Goal: Information Seeking & Learning: Learn about a topic

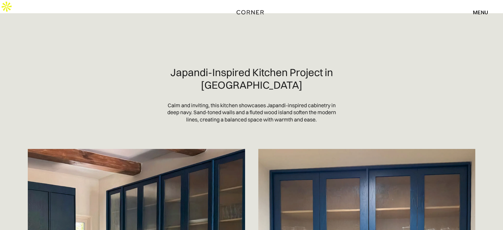
click at [303, 49] on div at bounding box center [251, 39] width 503 height 53
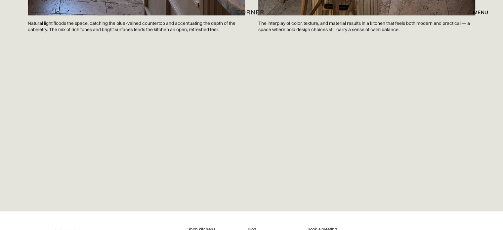
scroll to position [1121, 0]
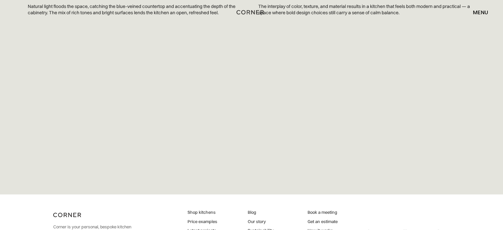
click at [73, 72] on section at bounding box center [251, 88] width 461 height 32
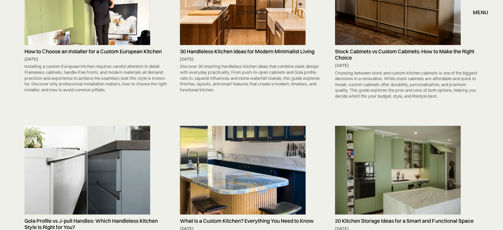
scroll to position [137, 0]
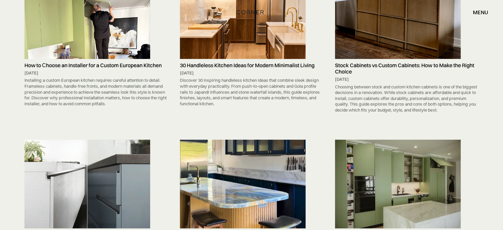
drag, startPoint x: 430, startPoint y: 13, endPoint x: 443, endPoint y: 30, distance: 21.2
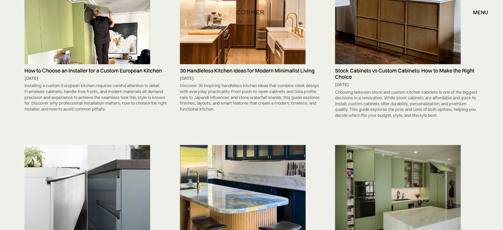
click at [239, 162] on img at bounding box center [243, 189] width 126 height 89
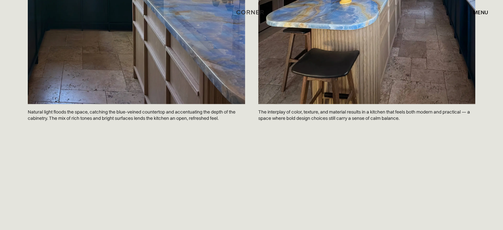
scroll to position [1019, 0]
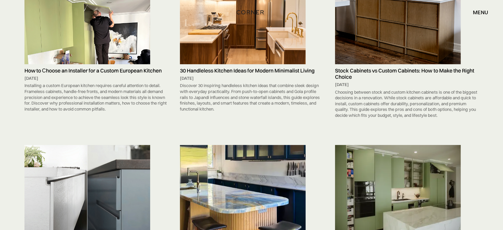
click at [216, 41] on img at bounding box center [243, 20] width 126 height 88
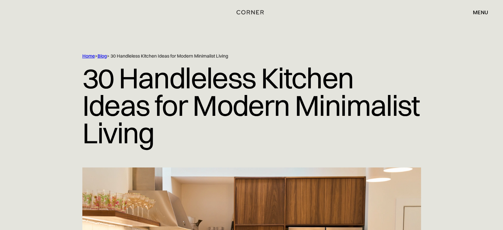
click at [92, 62] on h1 "30 Handleless Kitchen Ideas for Modern Minimalist Living" at bounding box center [251, 105] width 339 height 92
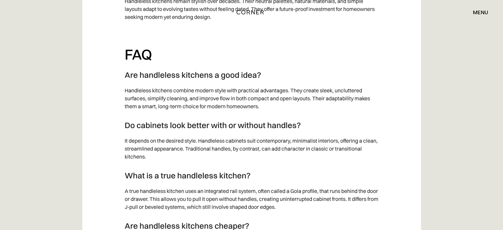
scroll to position [7907, 0]
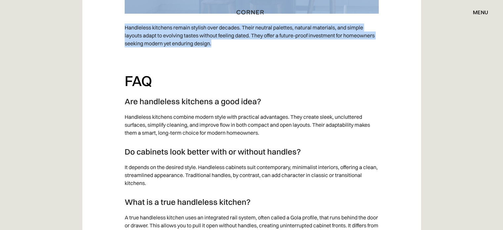
drag, startPoint x: 81, startPoint y: 72, endPoint x: 338, endPoint y: 39, distance: 258.9
copy div "30 Handleless Kitchen Ideas for Modern Minimalist Living A handleless kitchen i…"
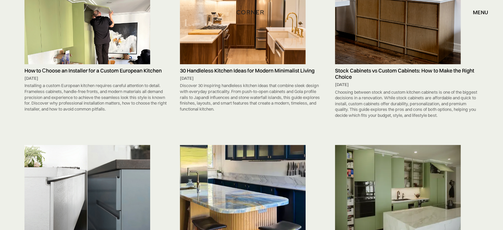
click at [104, 31] on img at bounding box center [87, 20] width 126 height 88
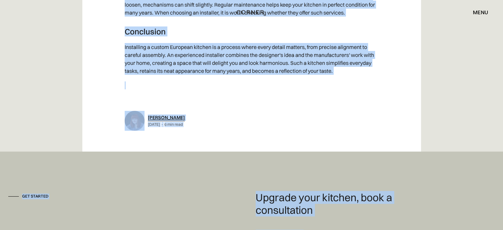
scroll to position [2482, 0]
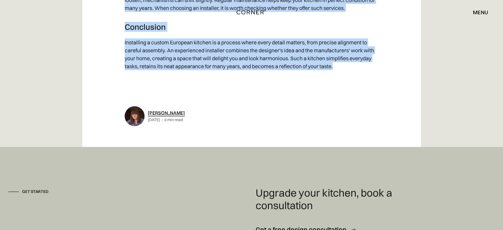
drag, startPoint x: 80, startPoint y: 65, endPoint x: 345, endPoint y: 66, distance: 265.1
copy div "Lor ip Dolors am Consectet adi e Seddoe Temporin Utlabor Et dolor magnaa, e adm…"
